Goal: Task Accomplishment & Management: Use online tool/utility

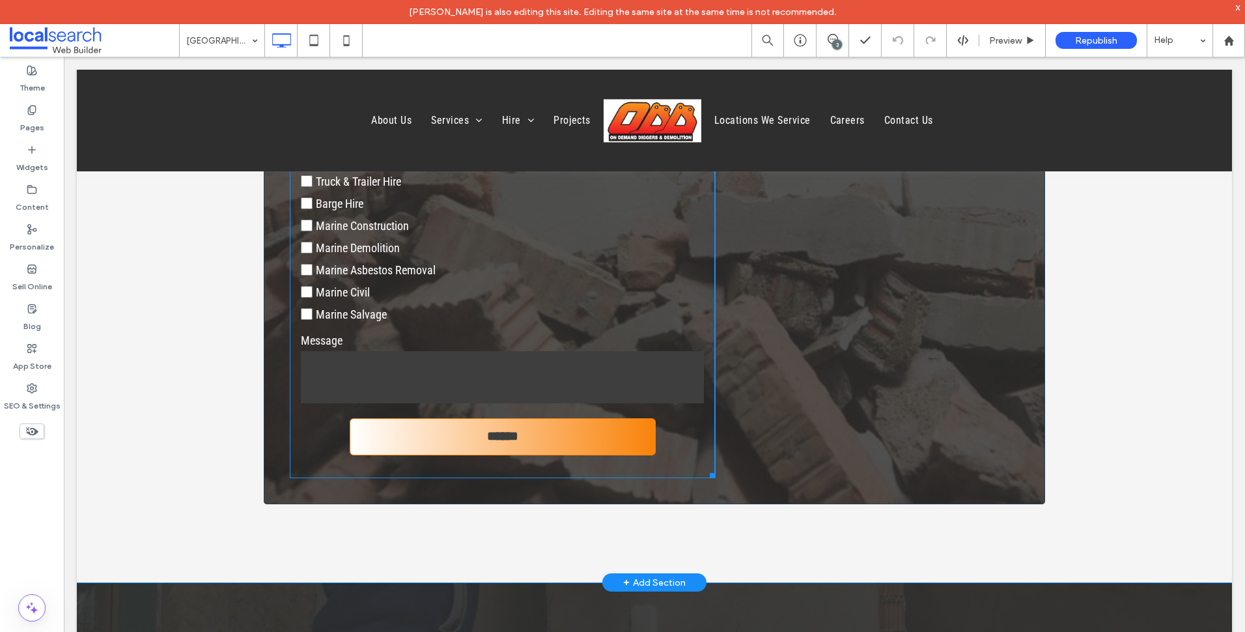
scroll to position [6316, 0]
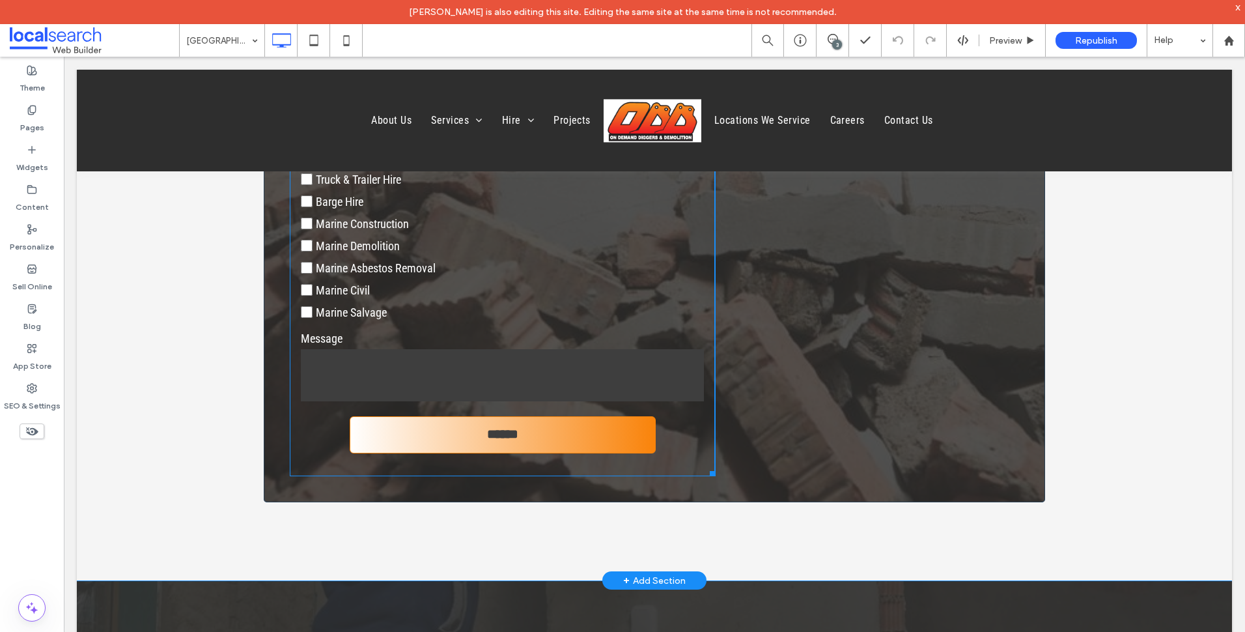
click at [365, 375] on textarea at bounding box center [503, 375] width 404 height 52
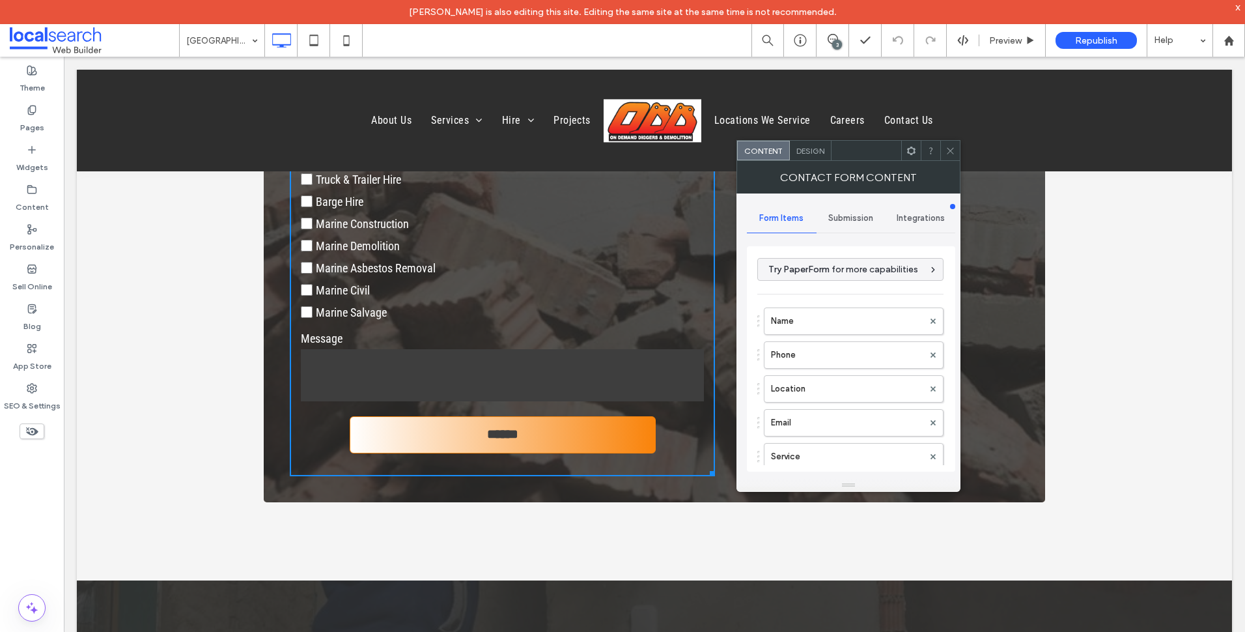
click at [365, 375] on textarea at bounding box center [503, 375] width 404 height 52
type textarea "*********"
click at [944, 152] on div at bounding box center [950, 151] width 20 height 20
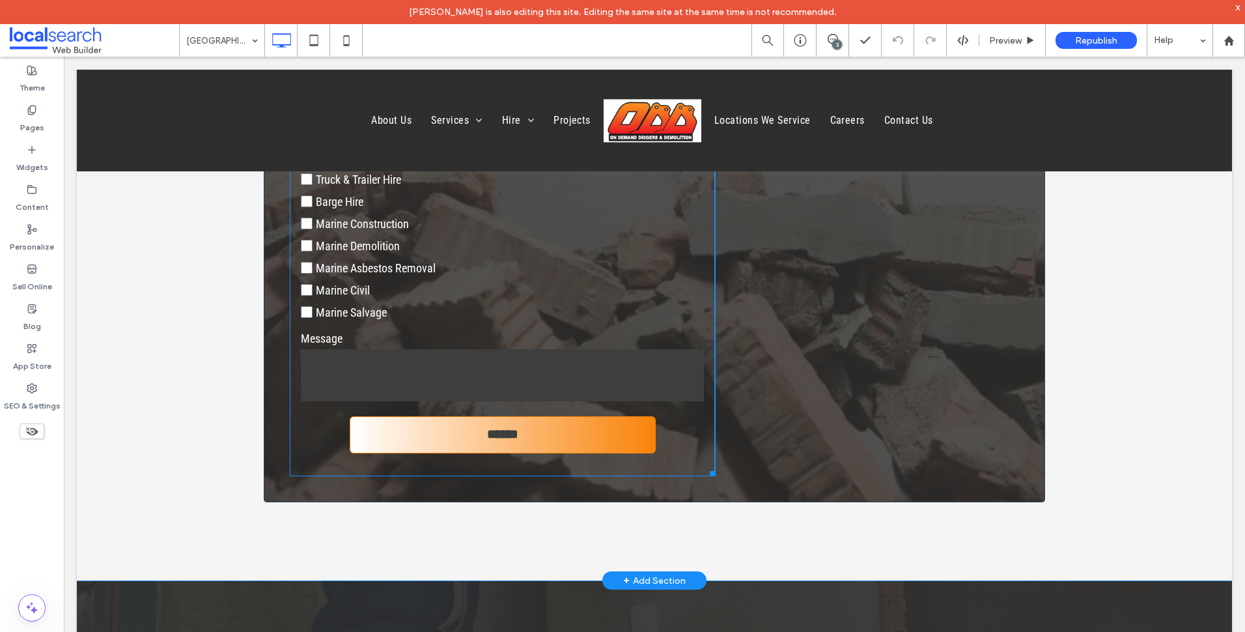
click at [630, 234] on label "Marine Construction" at bounding box center [503, 223] width 404 height 22
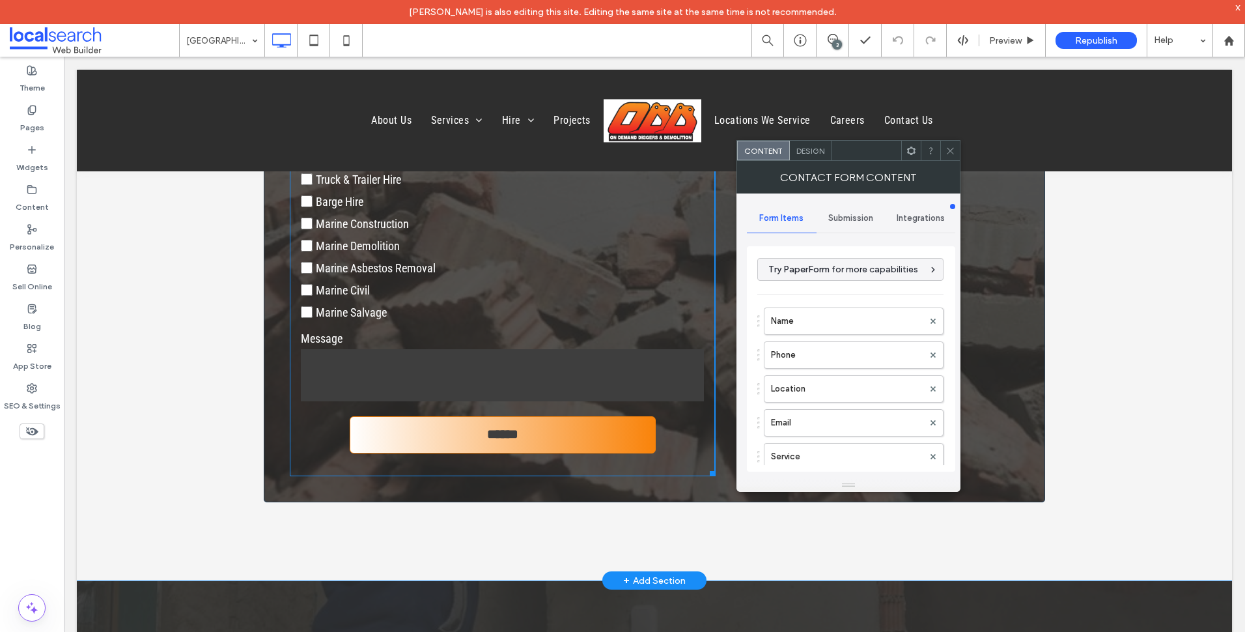
type input "******"
click at [854, 217] on span "Submission" at bounding box center [850, 218] width 45 height 10
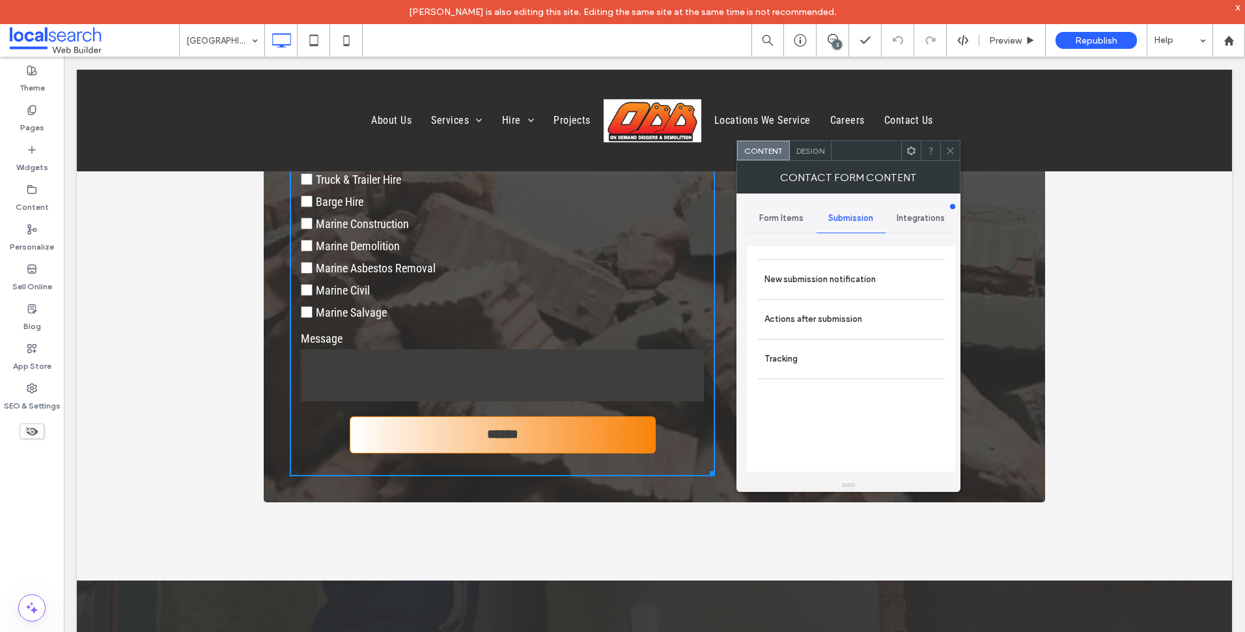
click at [812, 155] on span "Design" at bounding box center [810, 151] width 28 height 10
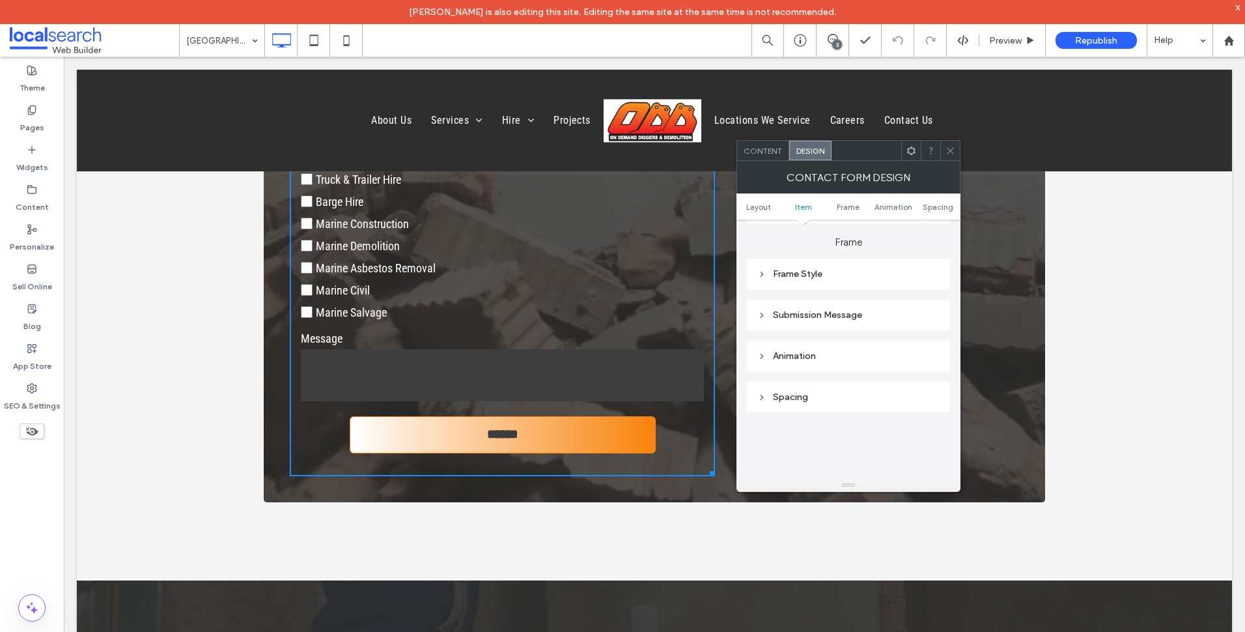
scroll to position [391, 0]
click at [873, 279] on div "Submission Message" at bounding box center [848, 275] width 182 height 11
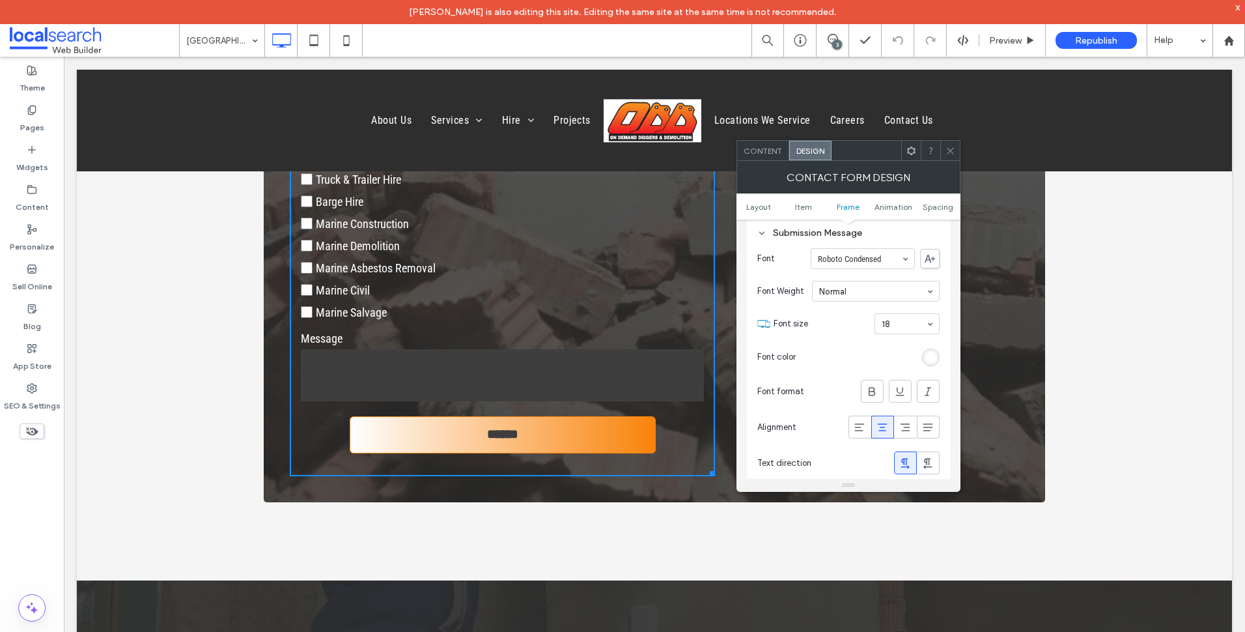
scroll to position [521, 0]
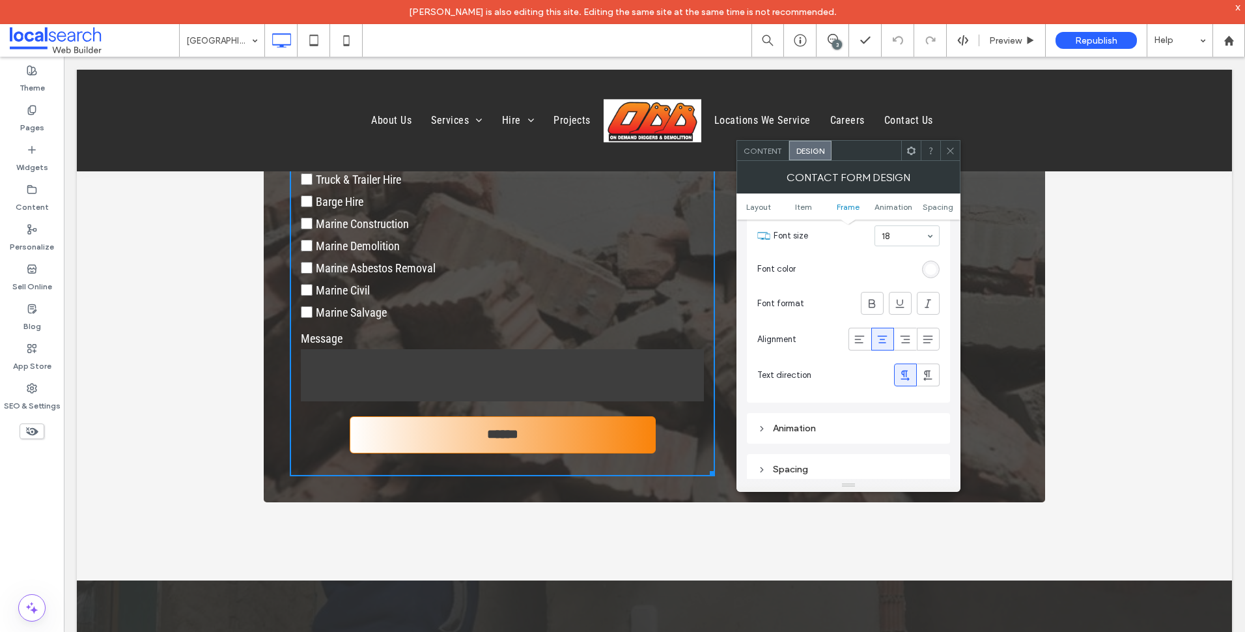
click at [947, 154] on icon at bounding box center [950, 151] width 10 height 10
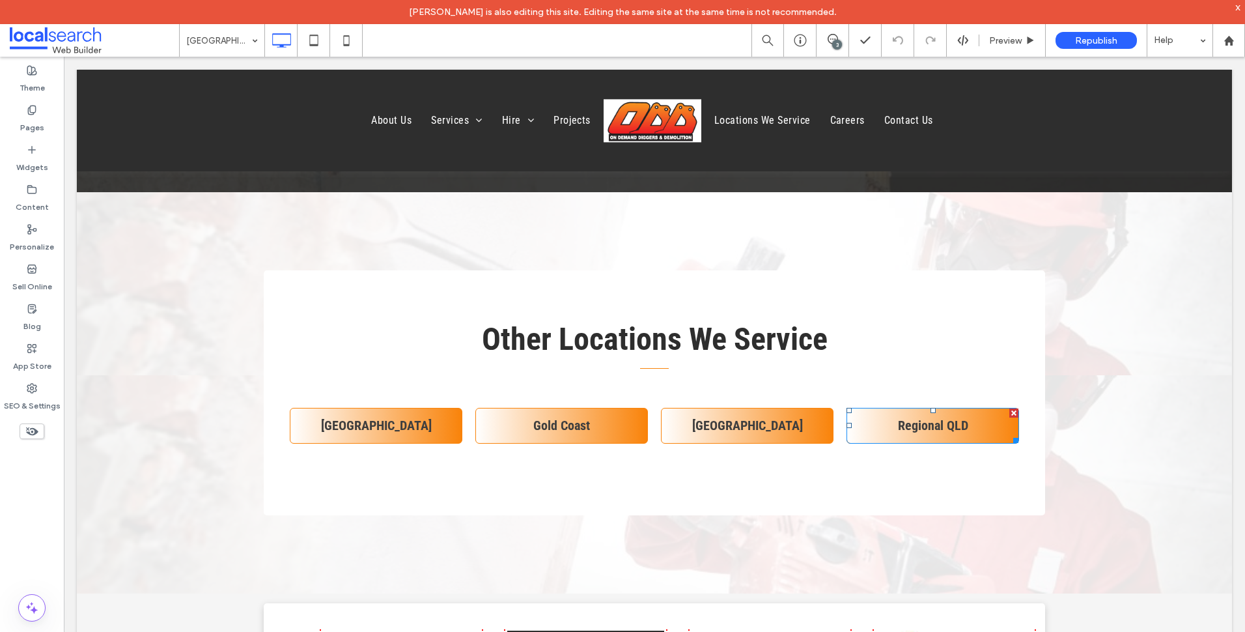
scroll to position [7163, 0]
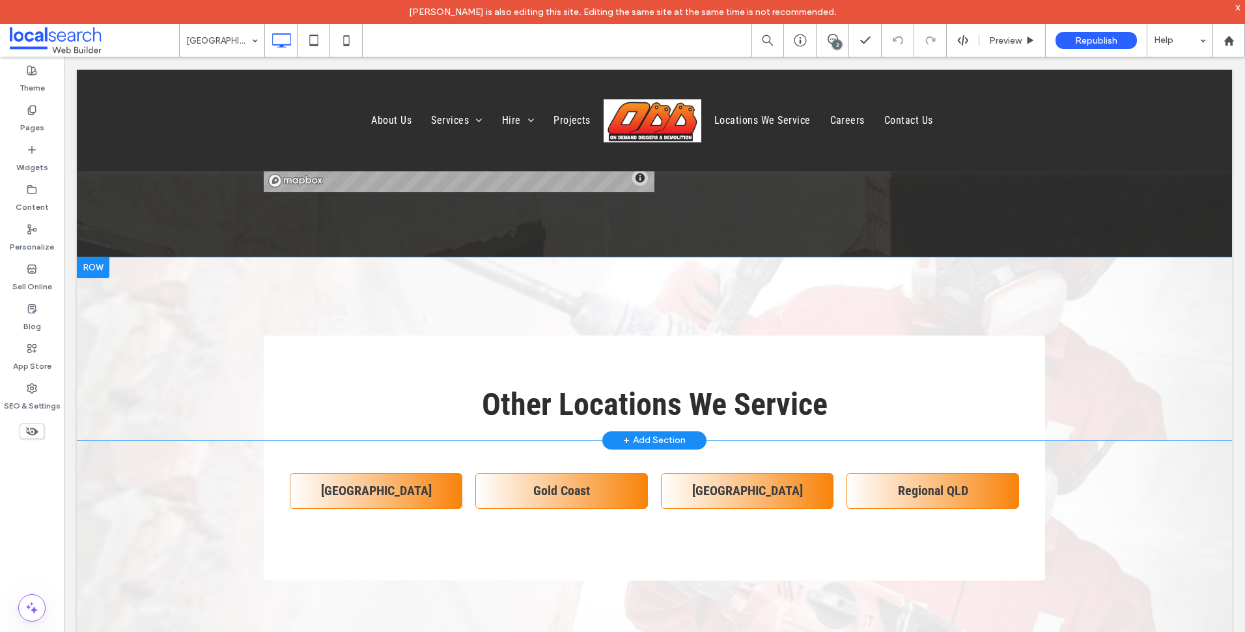
click at [849, 288] on div "Other Locations We Service Click To Paste Click To Paste Row + Add Section" at bounding box center [654, 348] width 1155 height 183
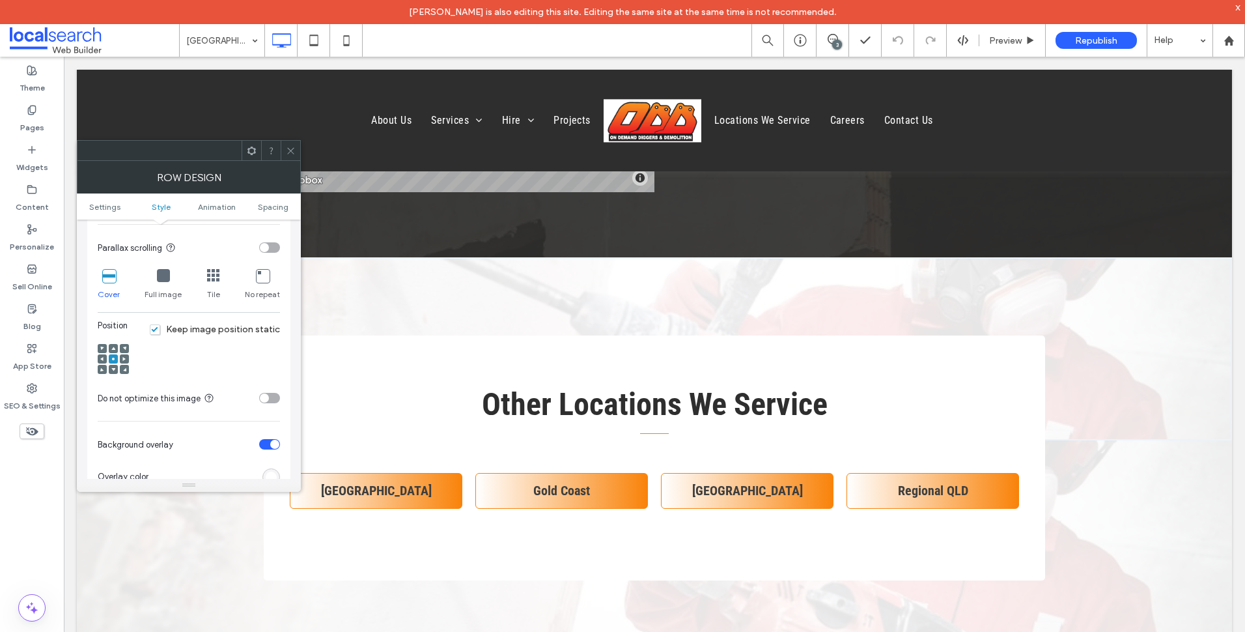
scroll to position [391, 0]
click at [292, 154] on icon at bounding box center [291, 151] width 10 height 10
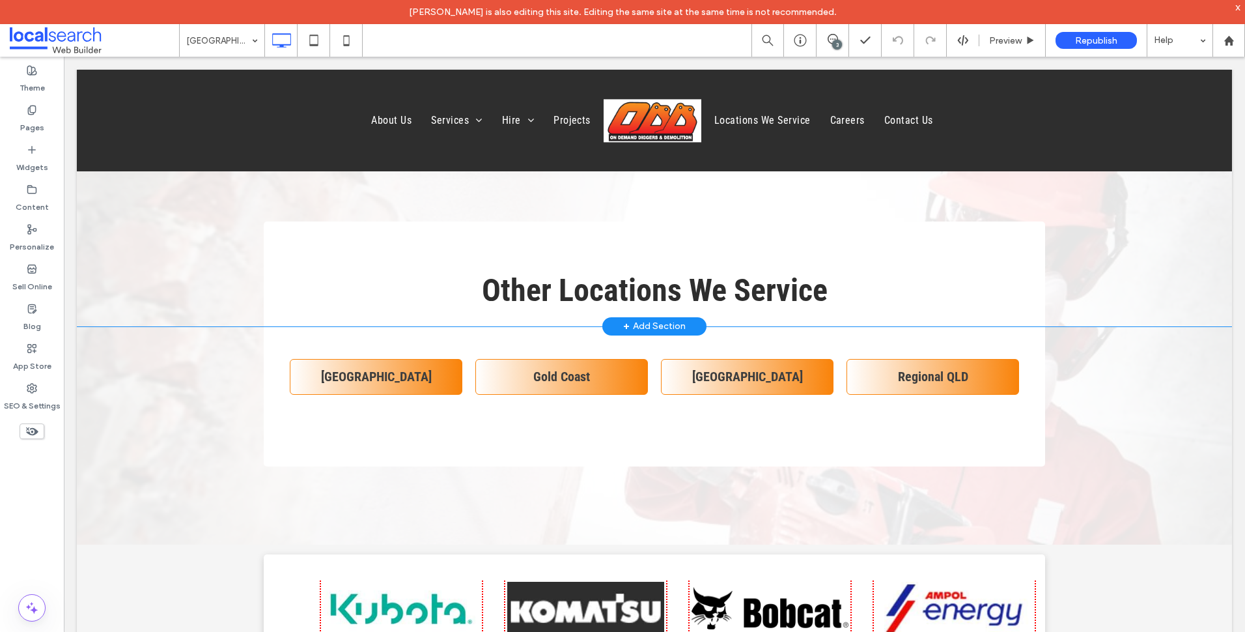
scroll to position [7423, 0]
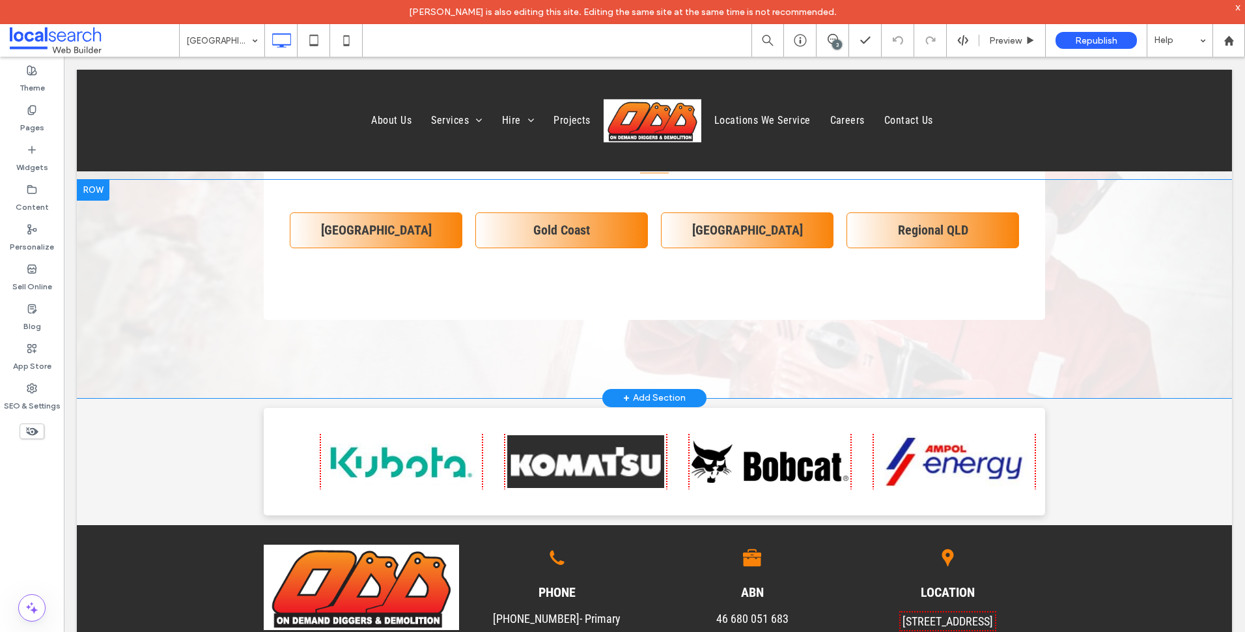
click at [252, 342] on div "[GEOGRAPHIC_DATA] Click To Paste [GEOGRAPHIC_DATA] Click To Paste [GEOGRAPHIC_D…" at bounding box center [654, 289] width 1155 height 218
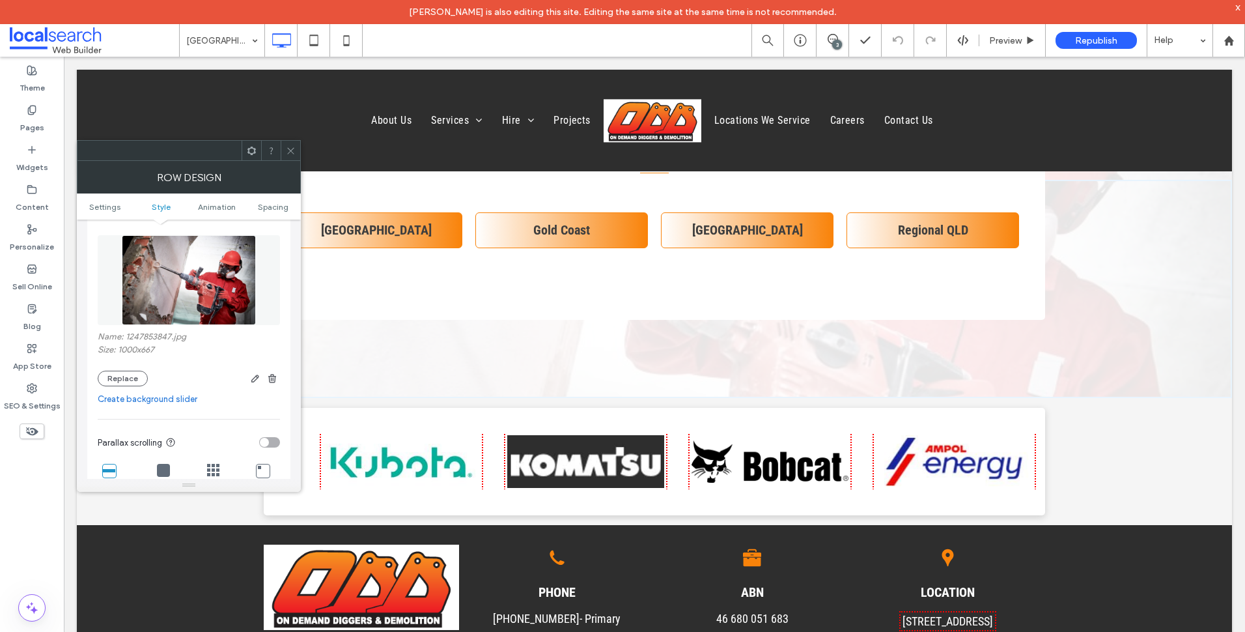
scroll to position [326, 0]
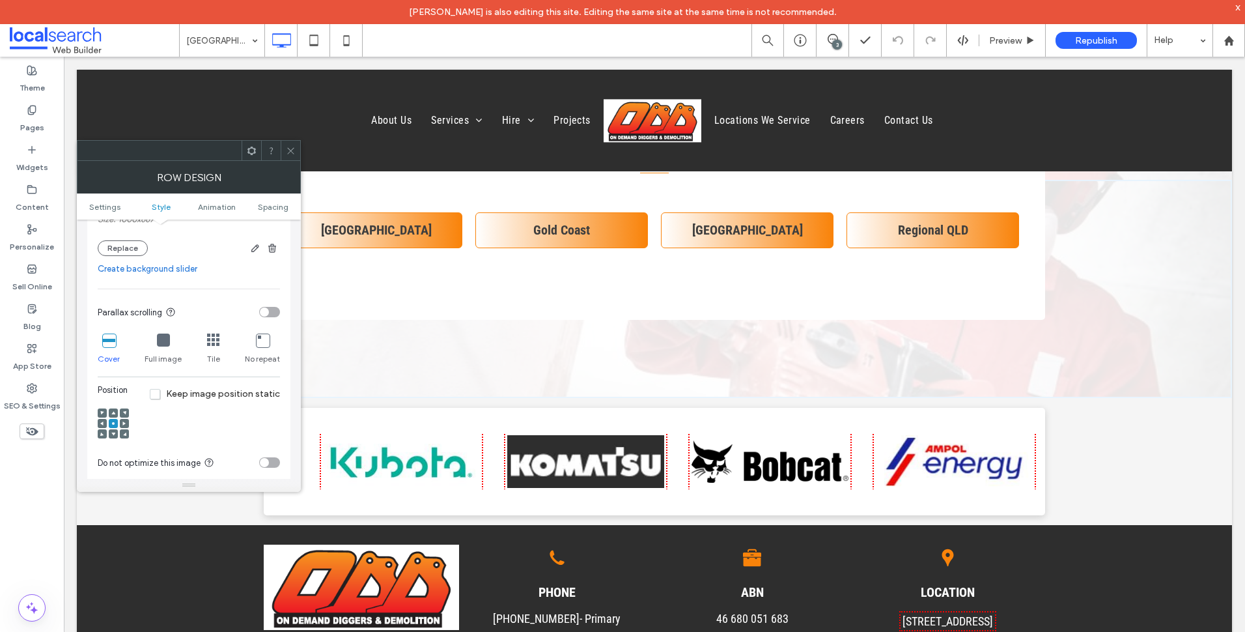
click at [216, 389] on span "Keep image position static" at bounding box center [215, 393] width 130 height 11
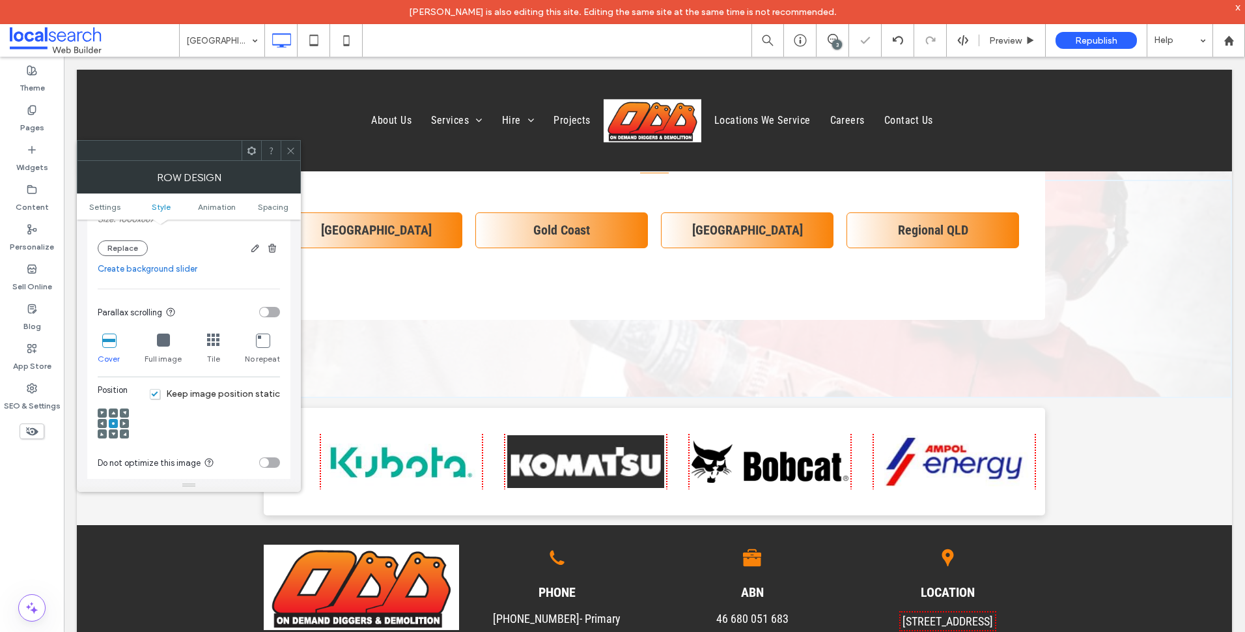
click at [295, 155] on div at bounding box center [291, 151] width 20 height 20
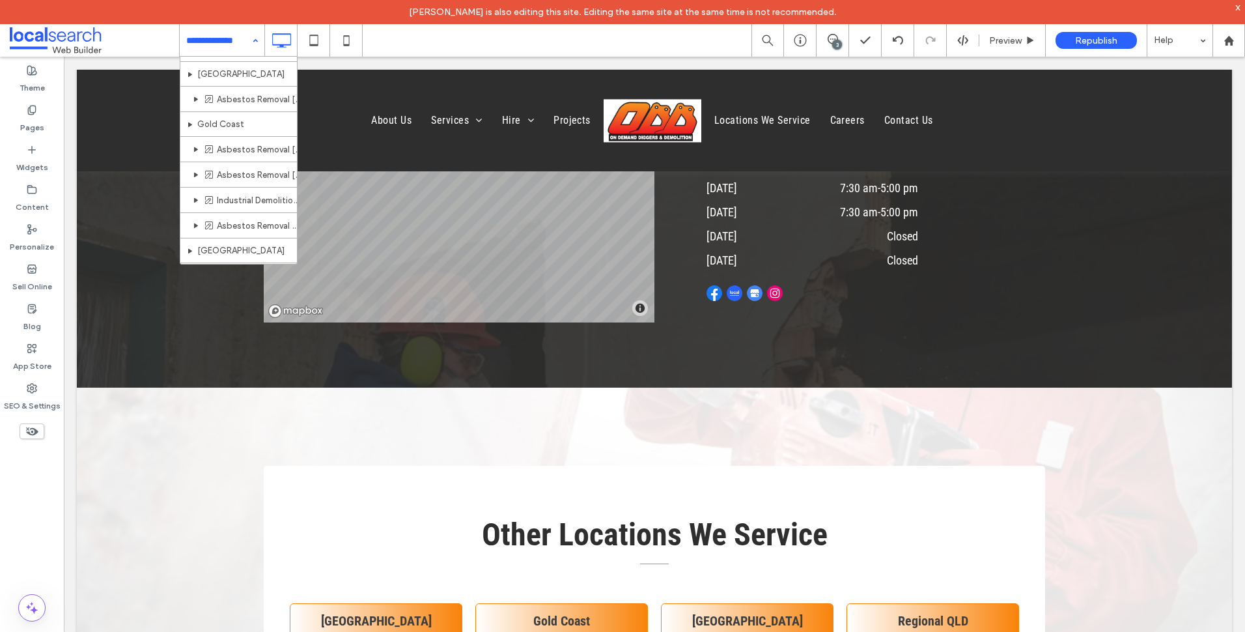
scroll to position [613, 0]
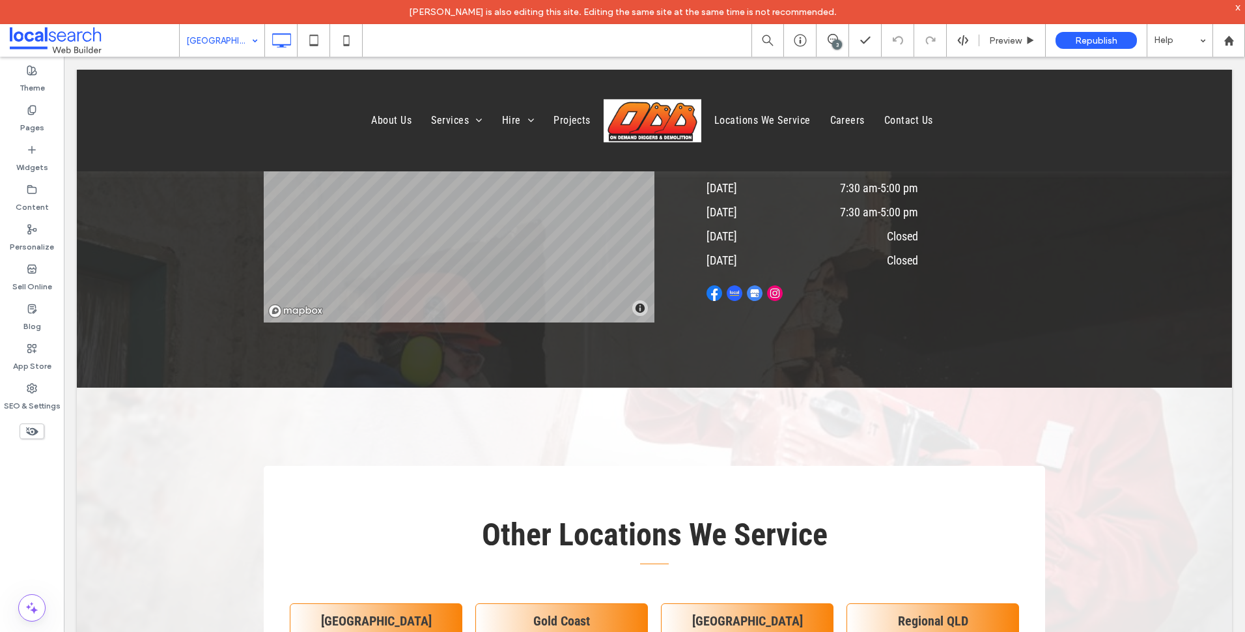
click at [232, 41] on input at bounding box center [218, 40] width 65 height 33
click at [994, 39] on span "Preview" at bounding box center [1005, 40] width 33 height 11
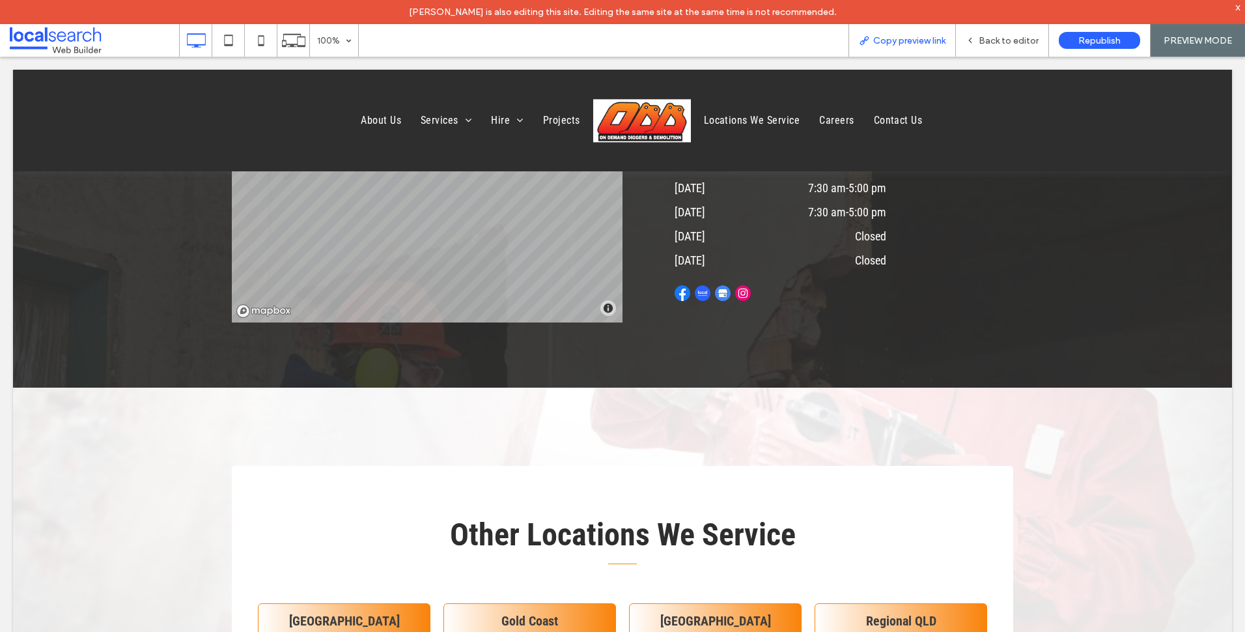
click at [921, 40] on span "Copy preview link" at bounding box center [909, 40] width 72 height 11
click at [985, 40] on span "Back to editor" at bounding box center [1009, 40] width 60 height 11
